Goal: Check status: Check status

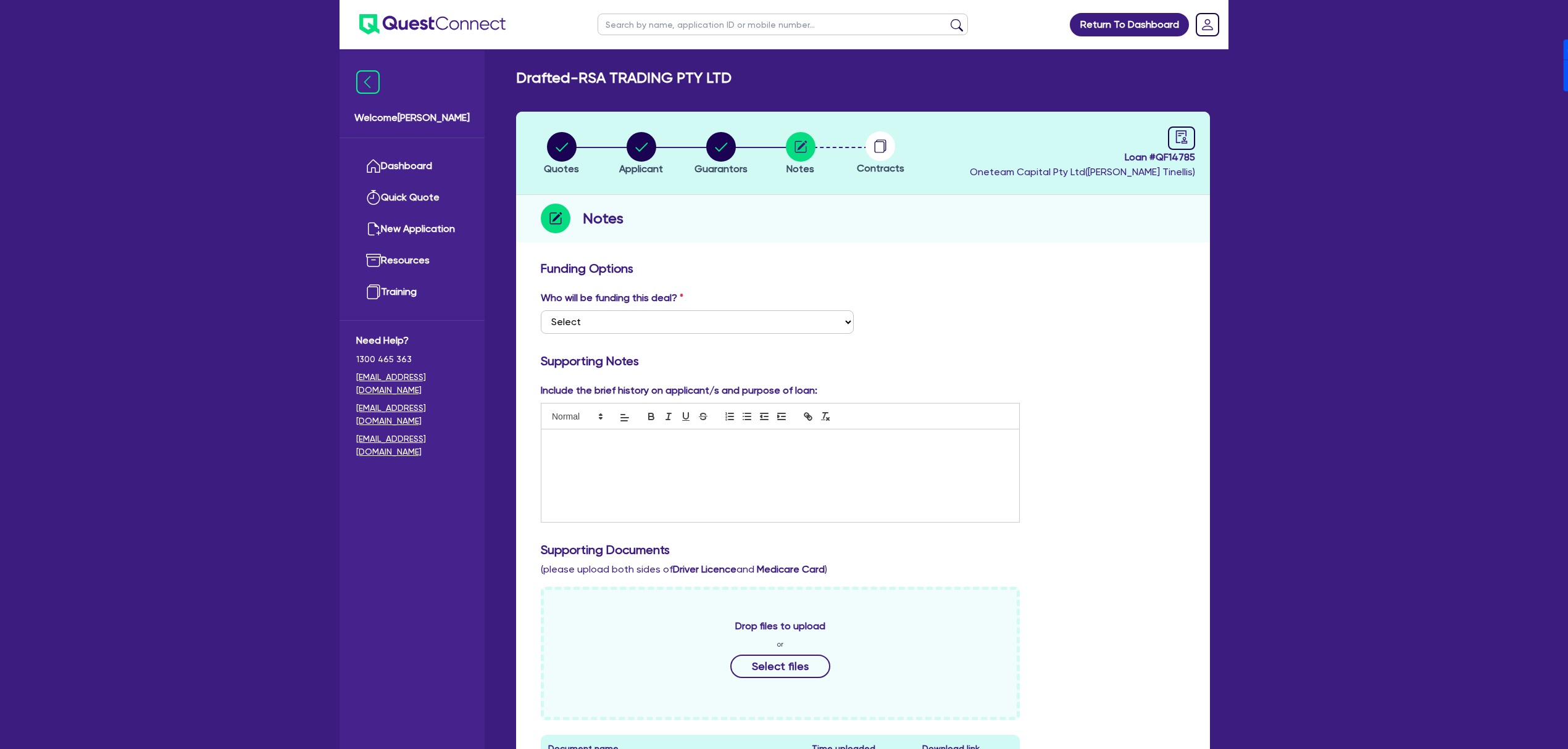
scroll to position [482, 0]
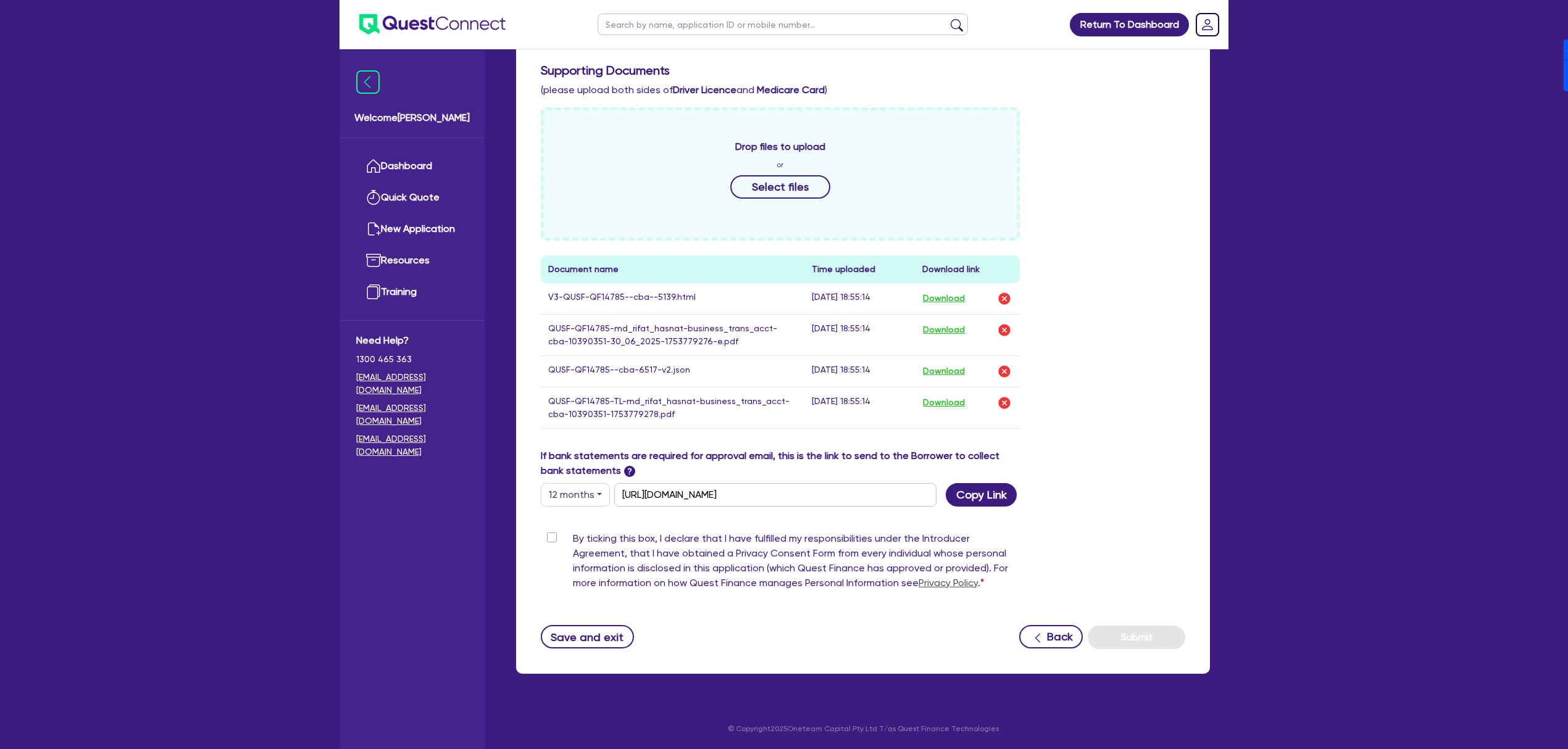
click at [730, 14] on input "text" at bounding box center [783, 24] width 371 height 21
paste input "QF14891"
type input "QF14891"
click button "submit" at bounding box center [957, 27] width 19 height 18
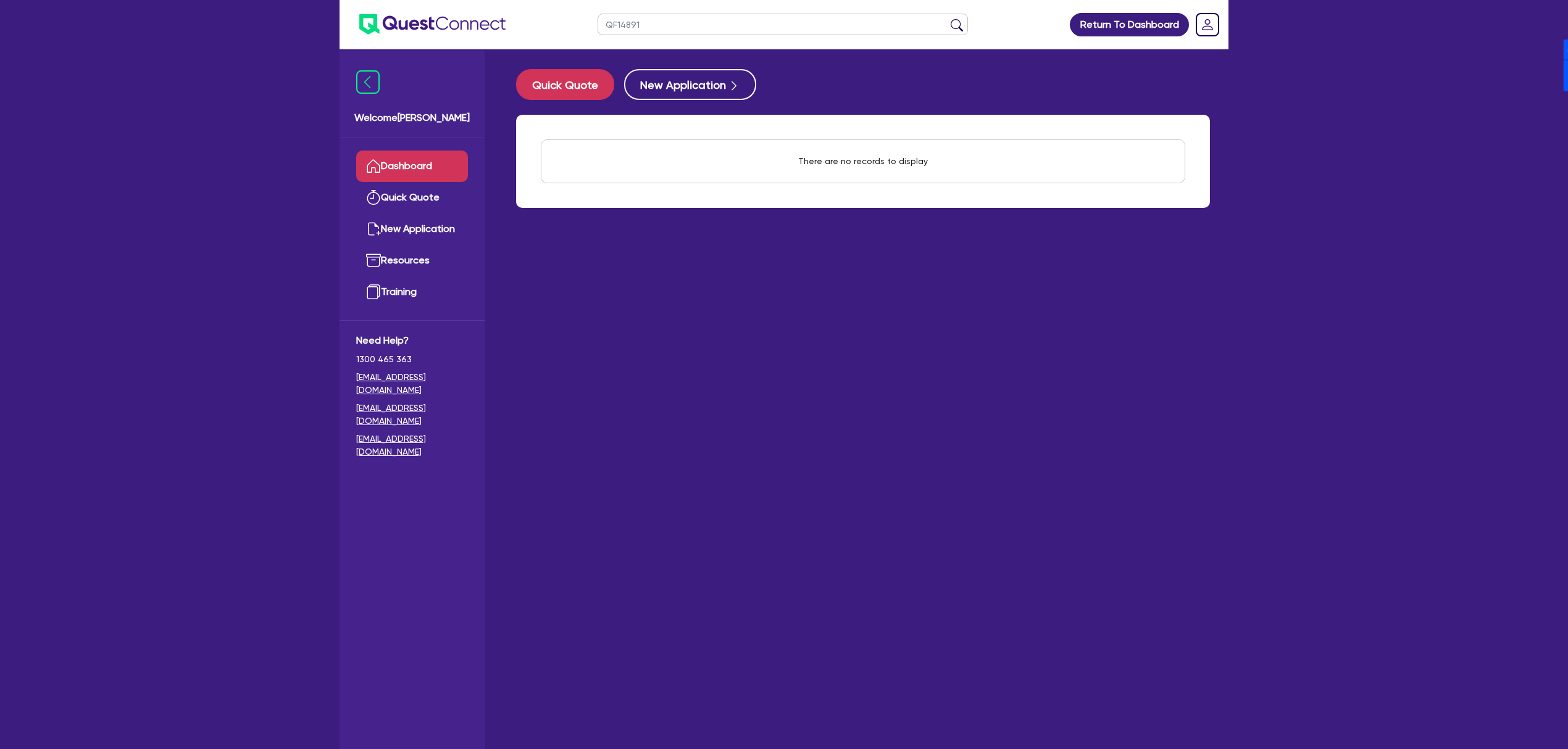
click at [50, 195] on div "QF14891 Return To Dashboard Edit Profile Logout Welcome Dean Dashboard Quick Qu…" at bounding box center [784, 399] width 1568 height 799
click at [676, 28] on input "QF14891" at bounding box center [783, 24] width 371 height 21
click at [947, 18] on button "submit" at bounding box center [957, 27] width 19 height 18
click at [405, 164] on link "Dashboard" at bounding box center [412, 166] width 112 height 31
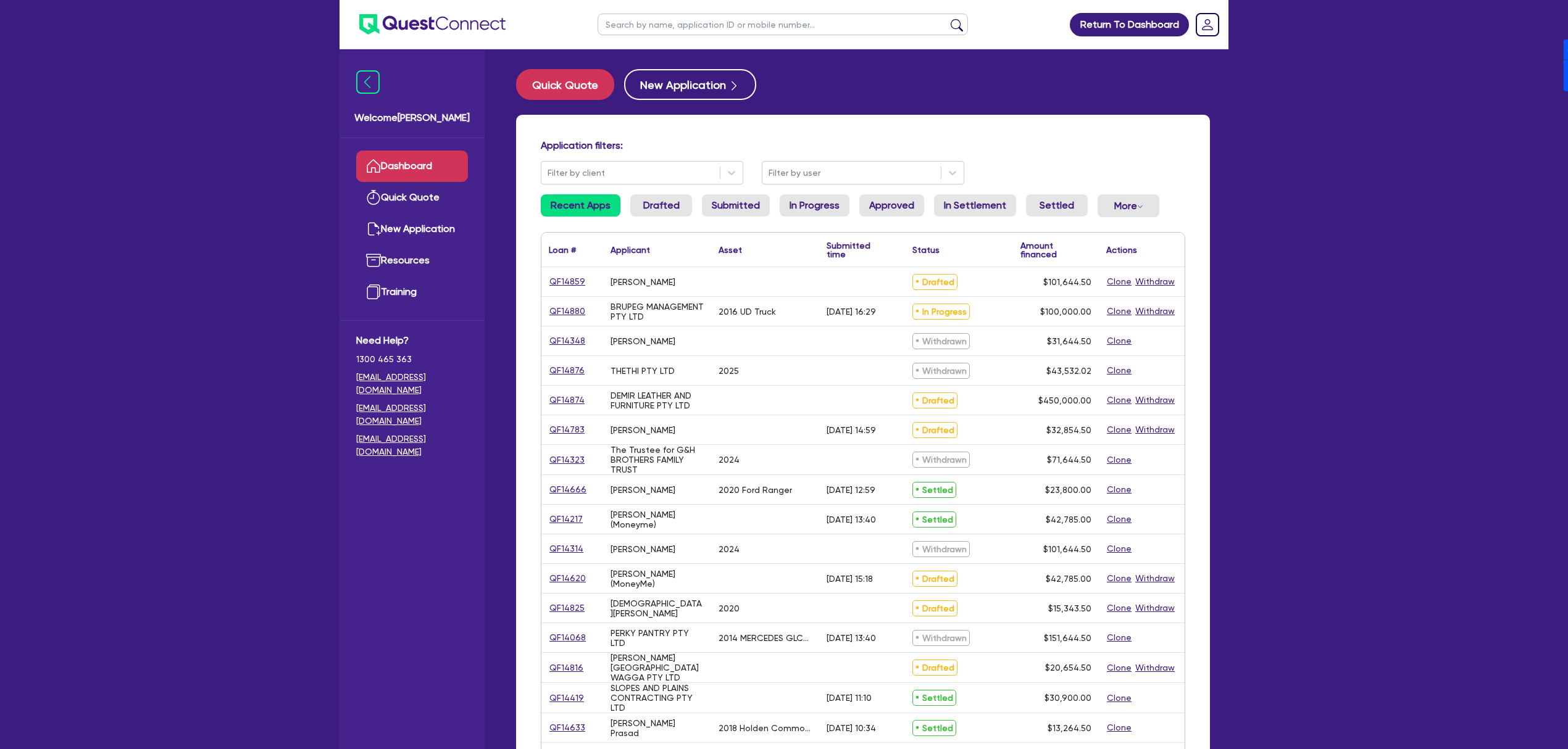
drag, startPoint x: 166, startPoint y: 139, endPoint x: 379, endPoint y: 47, distance: 232.0
click at [166, 139] on div "Return To Dashboard Edit Profile Logout Welcome [PERSON_NAME] Dashboard Quick Q…" at bounding box center [784, 498] width 1568 height 997
click at [448, 33] on img at bounding box center [432, 24] width 146 height 20
click at [721, 16] on input "text" at bounding box center [783, 24] width 371 height 21
paste input "QF14891"
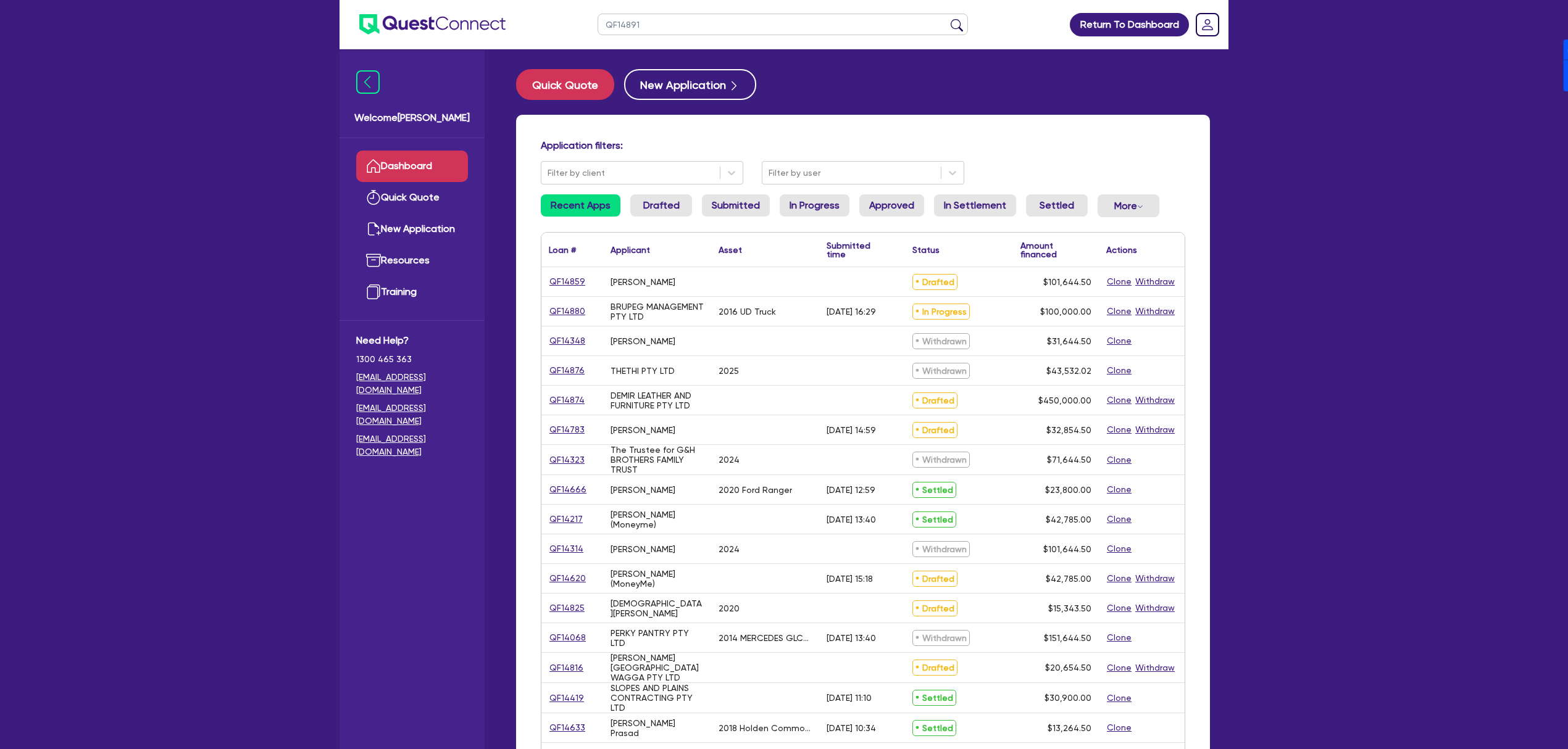
type input "QF14891"
click at [947, 18] on button "submit" at bounding box center [957, 27] width 19 height 18
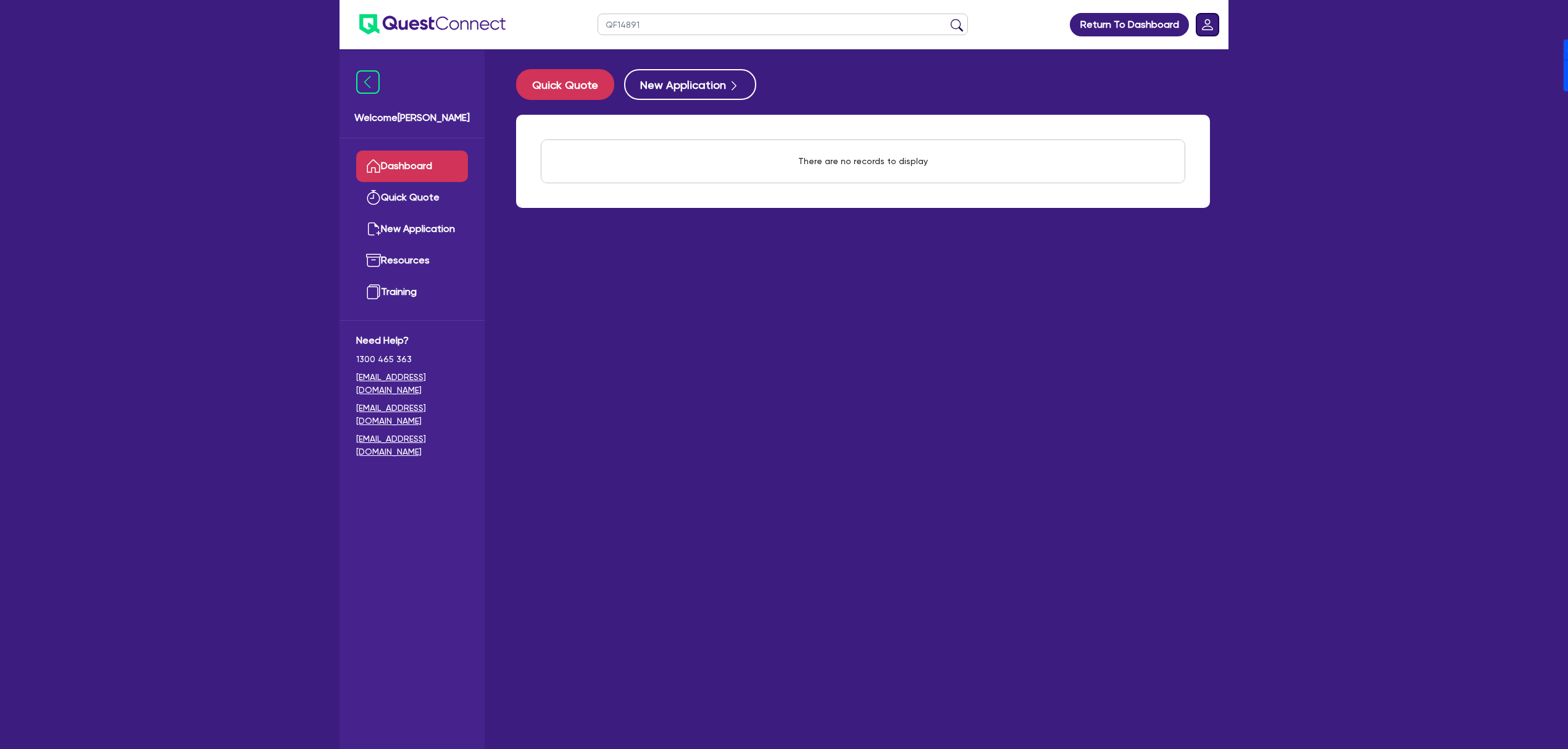
click at [1215, 16] on rect "Dropdown toggle" at bounding box center [1207, 24] width 22 height 22
click at [1171, 83] on link "Logout" at bounding box center [1172, 79] width 92 height 22
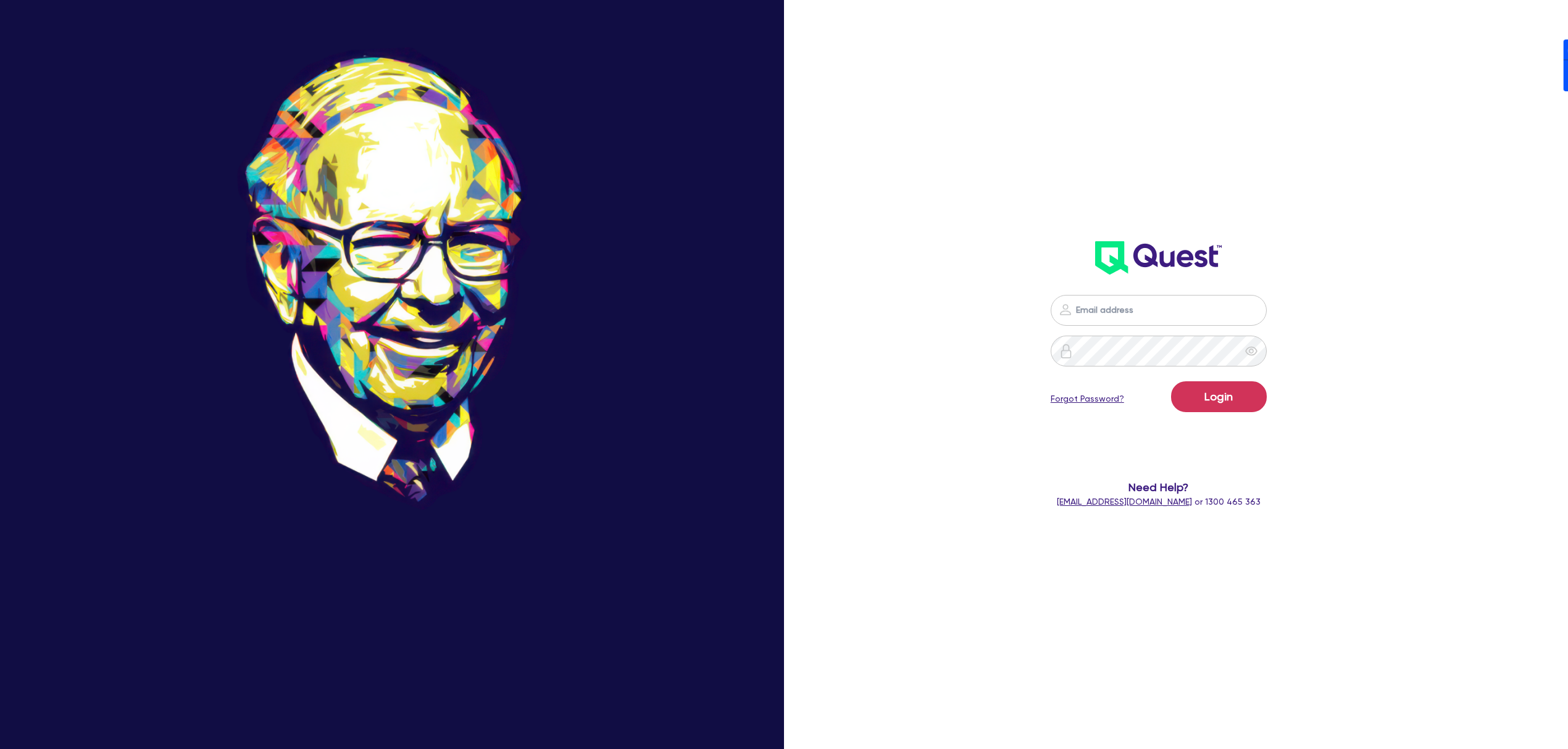
drag, startPoint x: 1258, startPoint y: 109, endPoint x: 1254, endPoint y: 166, distance: 57.1
click at [1258, 107] on div "Login Forgot Password? Need Help? help@quest.finance or 1300 465 363" at bounding box center [1158, 245] width 458 height 550
click at [1148, 324] on input "email" at bounding box center [1159, 310] width 216 height 31
click at [0, 748] on nordpass-autofill-portal at bounding box center [0, 749] width 0 height 0
type input "dean.tinellis@quest.finance"
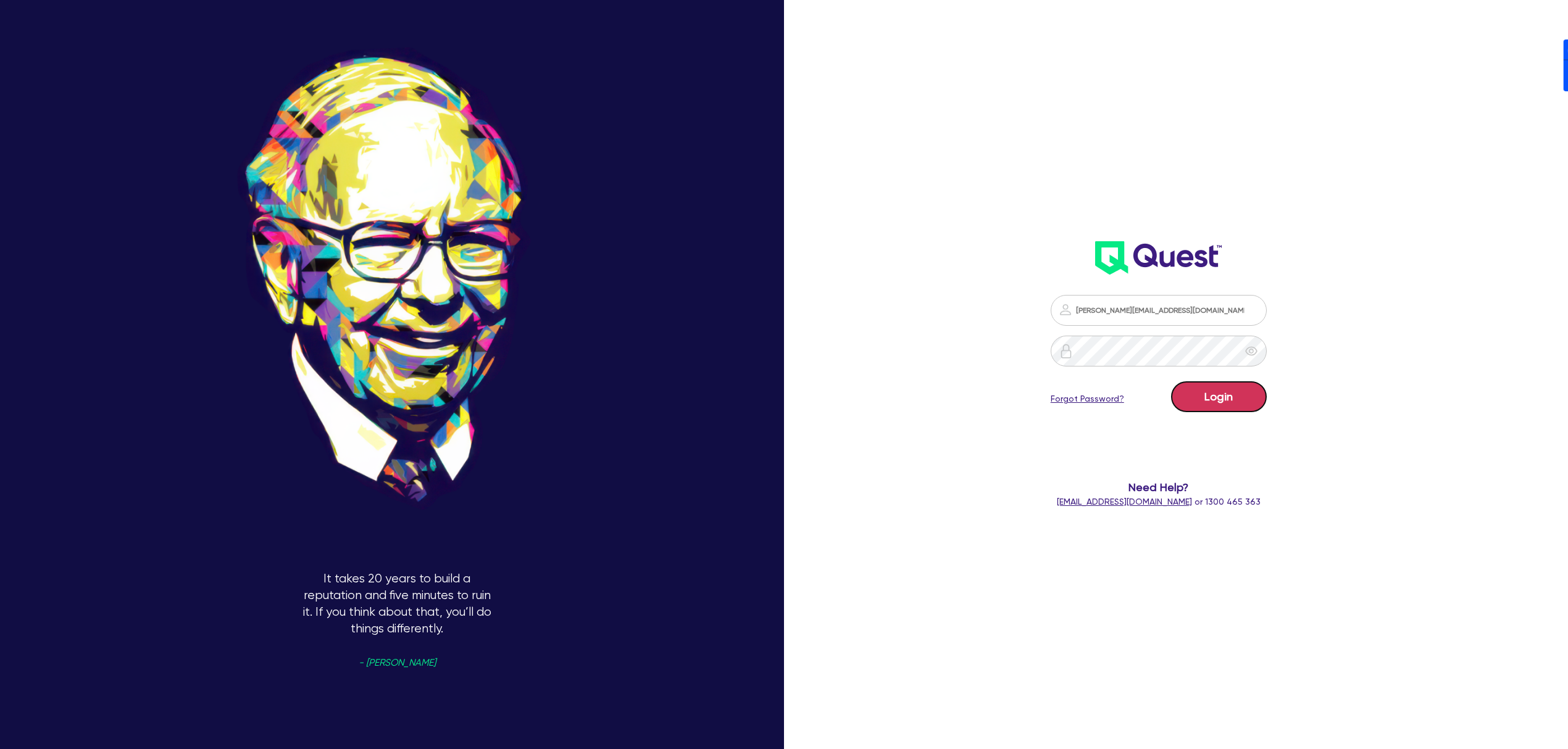
click at [1225, 399] on button "Login" at bounding box center [1219, 397] width 95 height 31
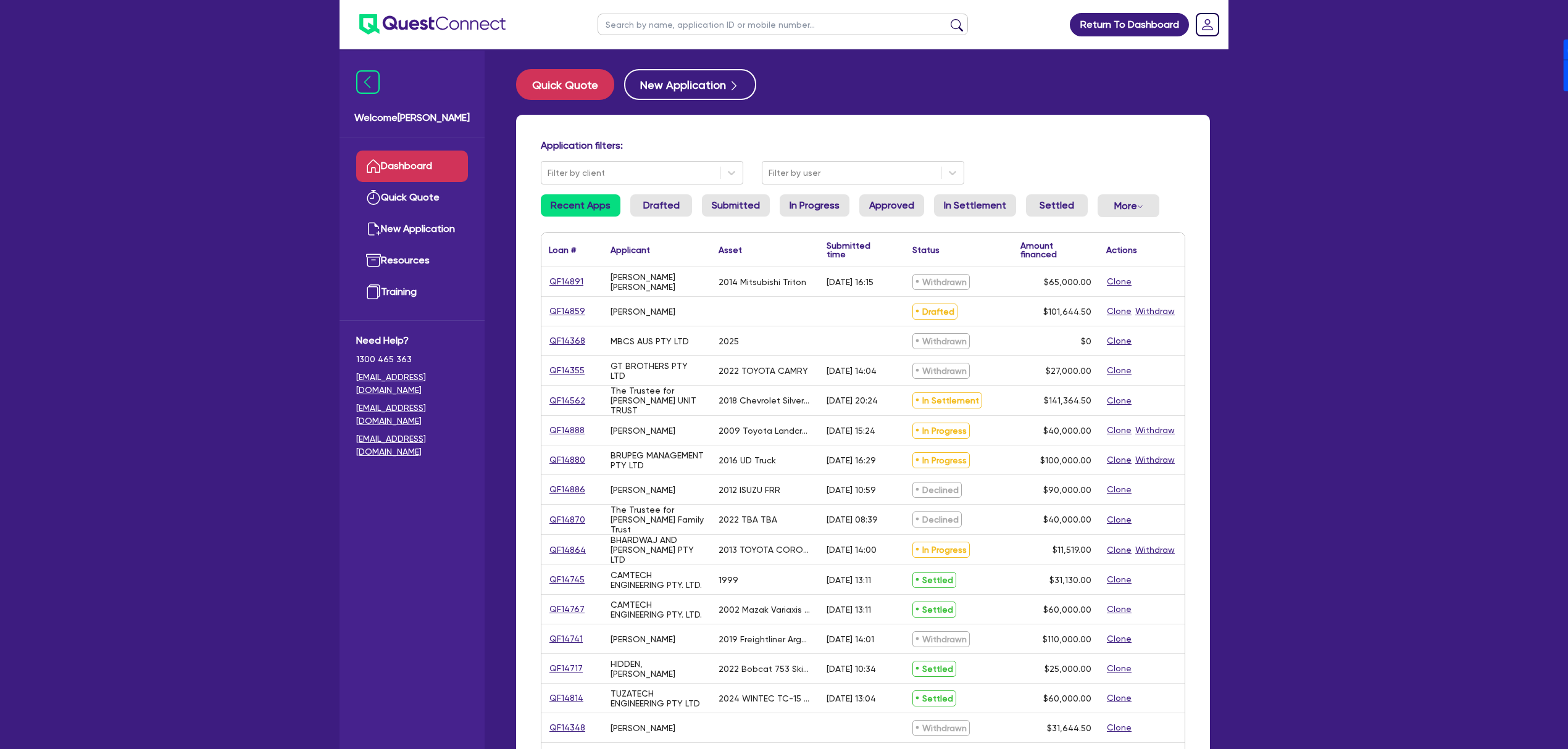
click at [695, 33] on input "text" at bounding box center [783, 24] width 371 height 21
paste input "QF14891"
type input "QF14891"
click at [947, 18] on button "submit" at bounding box center [957, 27] width 19 height 18
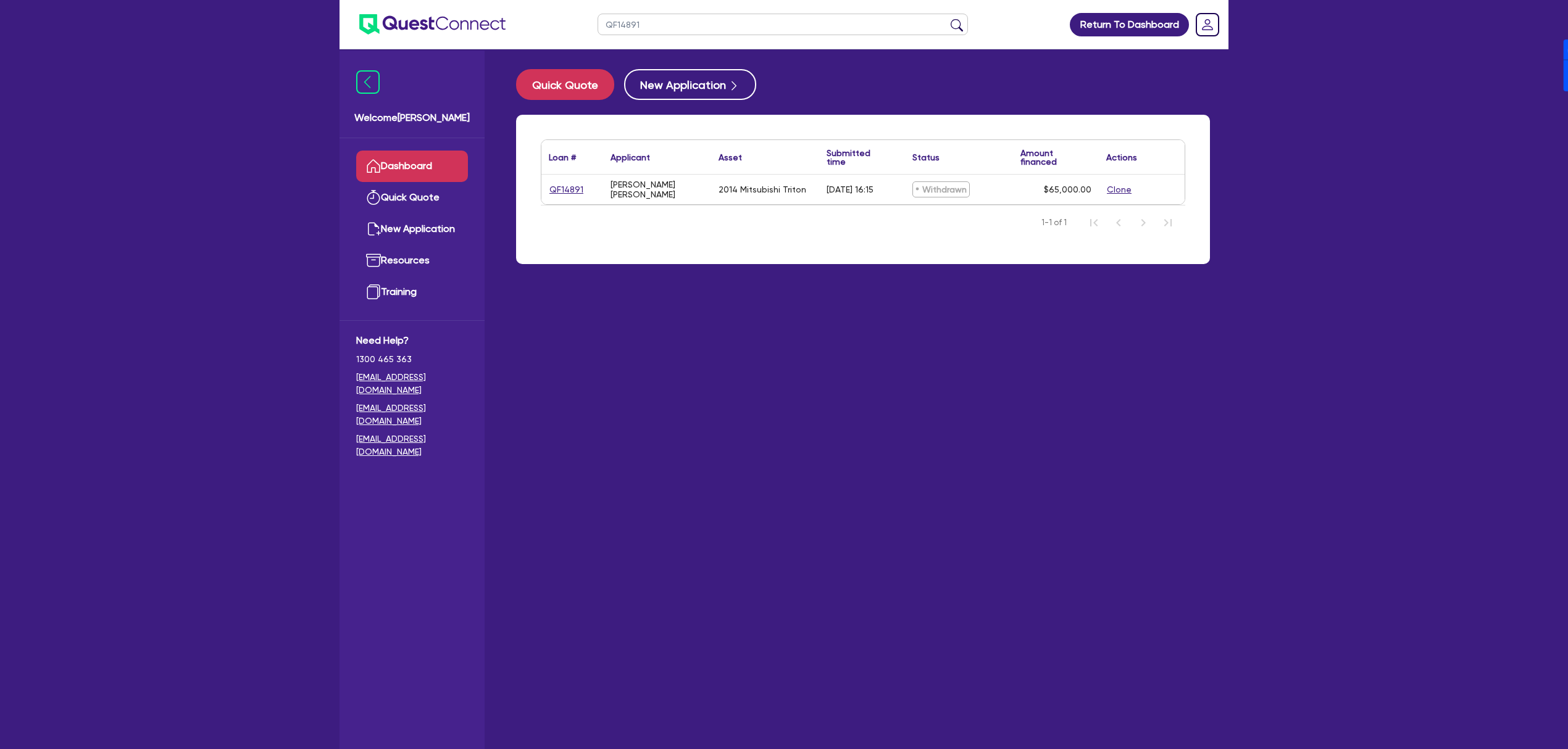
click at [418, 160] on link "Dashboard" at bounding box center [412, 166] width 112 height 31
